Goal: Find specific page/section: Find specific page/section

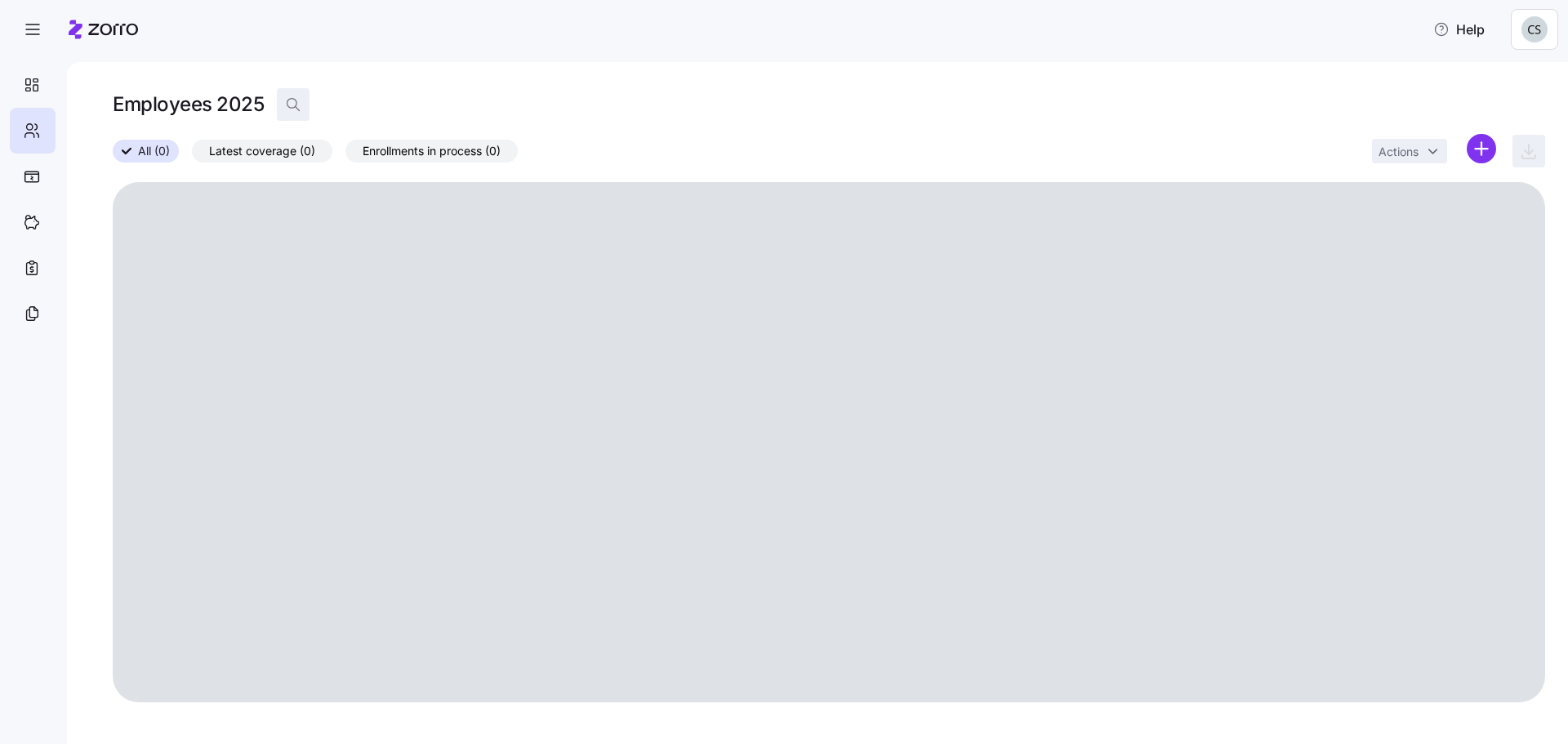
click at [287, 109] on icon "button" at bounding box center [293, 105] width 16 height 16
click at [322, 102] on input at bounding box center [440, 104] width 326 height 26
type input "[PERSON_NAME]"
